Goal: Transaction & Acquisition: Download file/media

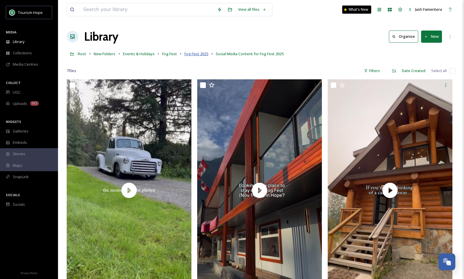
click at [195, 55] on span "Fog Fest 2025" at bounding box center [197, 53] width 24 height 5
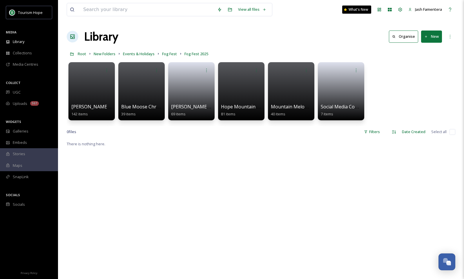
scroll to position [7, 0]
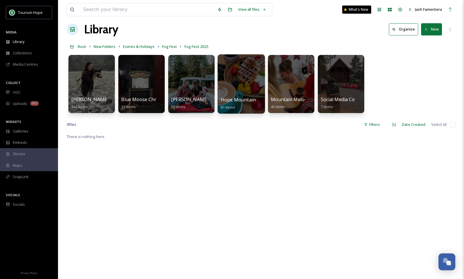
click at [241, 74] on div at bounding box center [241, 83] width 47 height 59
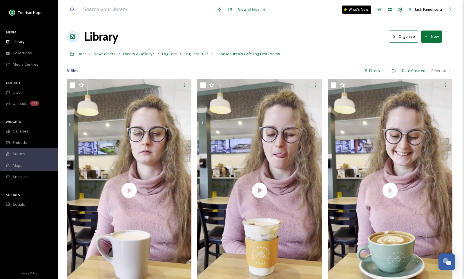
click at [316, 60] on div at bounding box center [261, 62] width 389 height 6
click at [375, 69] on div "Filters" at bounding box center [372, 70] width 22 height 11
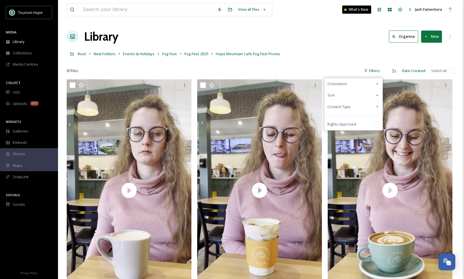
click at [349, 108] on span "Content Type" at bounding box center [339, 107] width 23 height 6
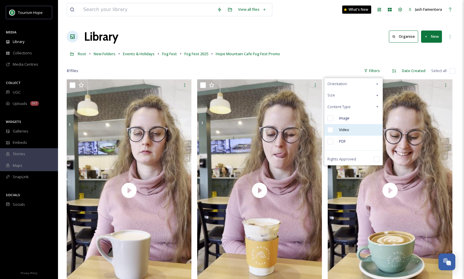
click at [349, 130] on span "Video" at bounding box center [344, 130] width 10 height 6
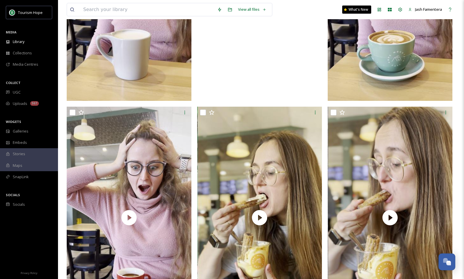
scroll to position [73, 0]
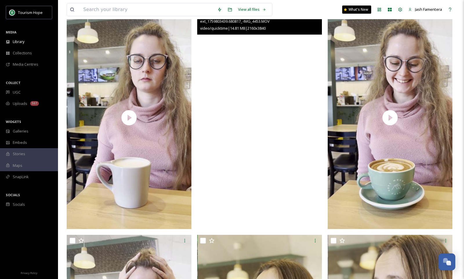
click at [271, 76] on video "ext_1759803439.680817_-IMG_4453.MOV" at bounding box center [259, 118] width 125 height 222
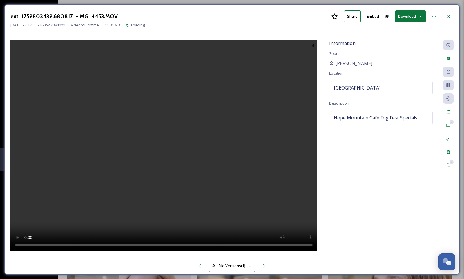
click at [173, 127] on video at bounding box center [163, 145] width 307 height 211
click at [444, 17] on div at bounding box center [449, 16] width 10 height 10
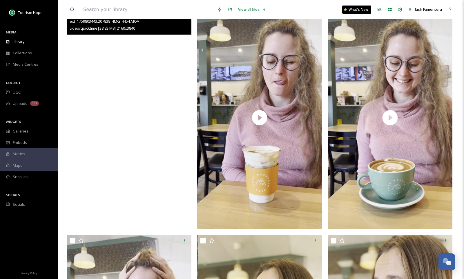
click at [152, 83] on video "ext_1759803443.207838_-IMG_4454.MOV" at bounding box center [129, 118] width 125 height 222
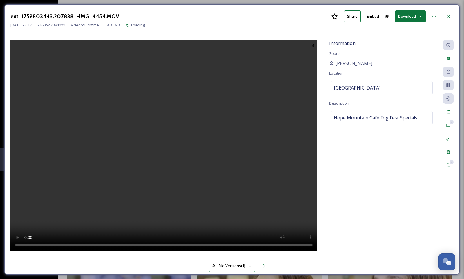
click at [163, 85] on video at bounding box center [163, 145] width 307 height 211
click at [444, 17] on div at bounding box center [449, 16] width 10 height 10
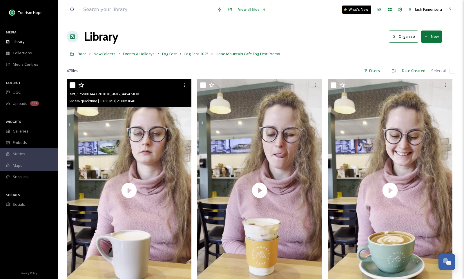
click at [453, 70] on input "checkbox" at bounding box center [453, 71] width 6 height 6
checkbox input "true"
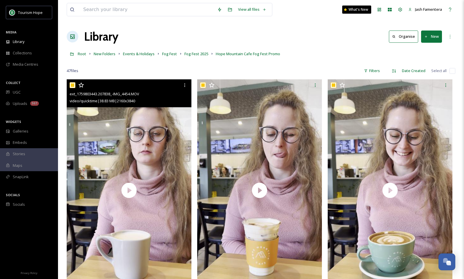
checkbox input "true"
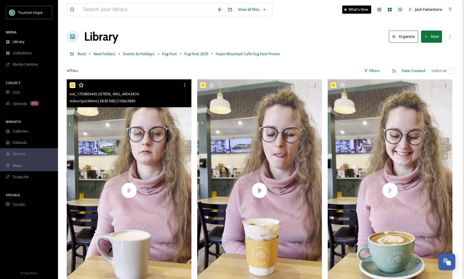
checkbox input "true"
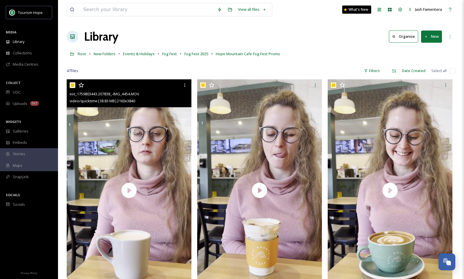
checkbox input "true"
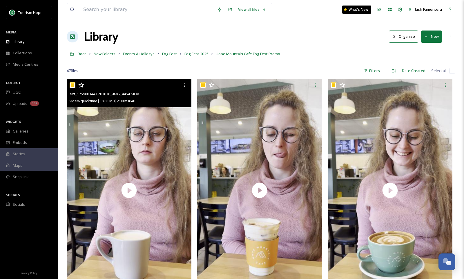
checkbox input "true"
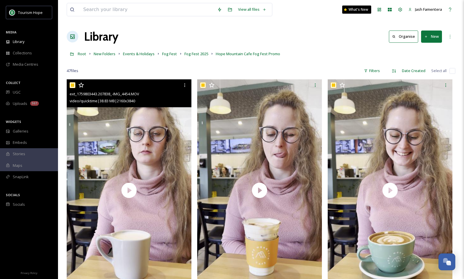
checkbox input "true"
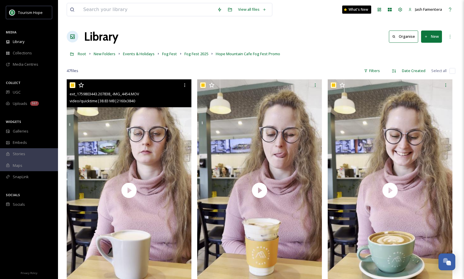
checkbox input "true"
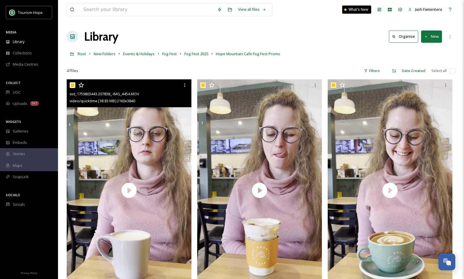
checkbox input "true"
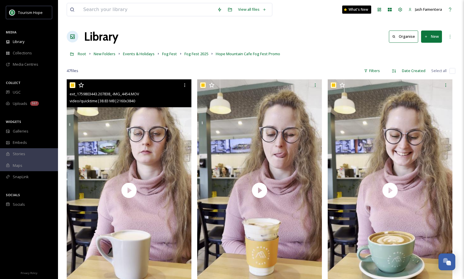
checkbox input "true"
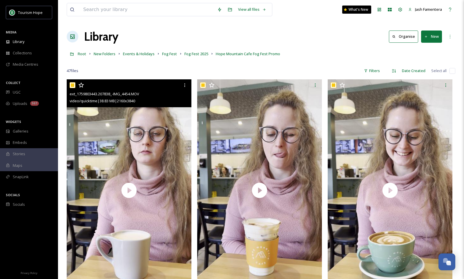
checkbox input "true"
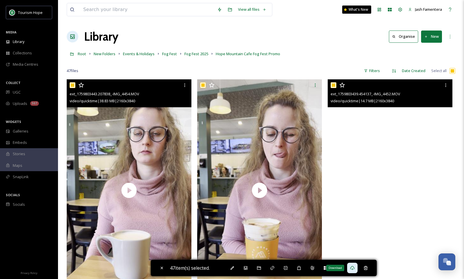
click at [353, 268] on icon at bounding box center [352, 267] width 5 height 5
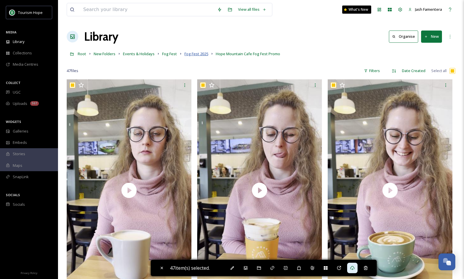
click at [195, 54] on span "Fog Fest 2025" at bounding box center [197, 53] width 24 height 5
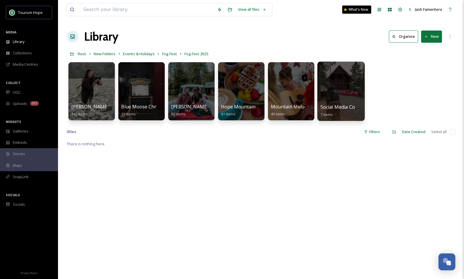
click at [332, 95] on div at bounding box center [341, 91] width 47 height 59
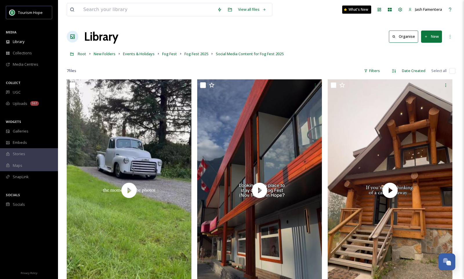
click at [426, 40] on button "New" at bounding box center [431, 36] width 21 height 12
click at [425, 51] on span "File Upload" at bounding box center [429, 50] width 19 height 6
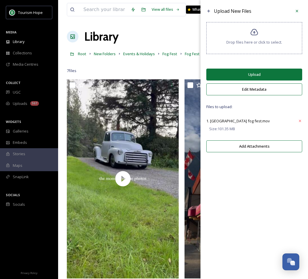
click at [258, 78] on button "Upload" at bounding box center [254, 75] width 96 height 12
